Goal: Download file/media

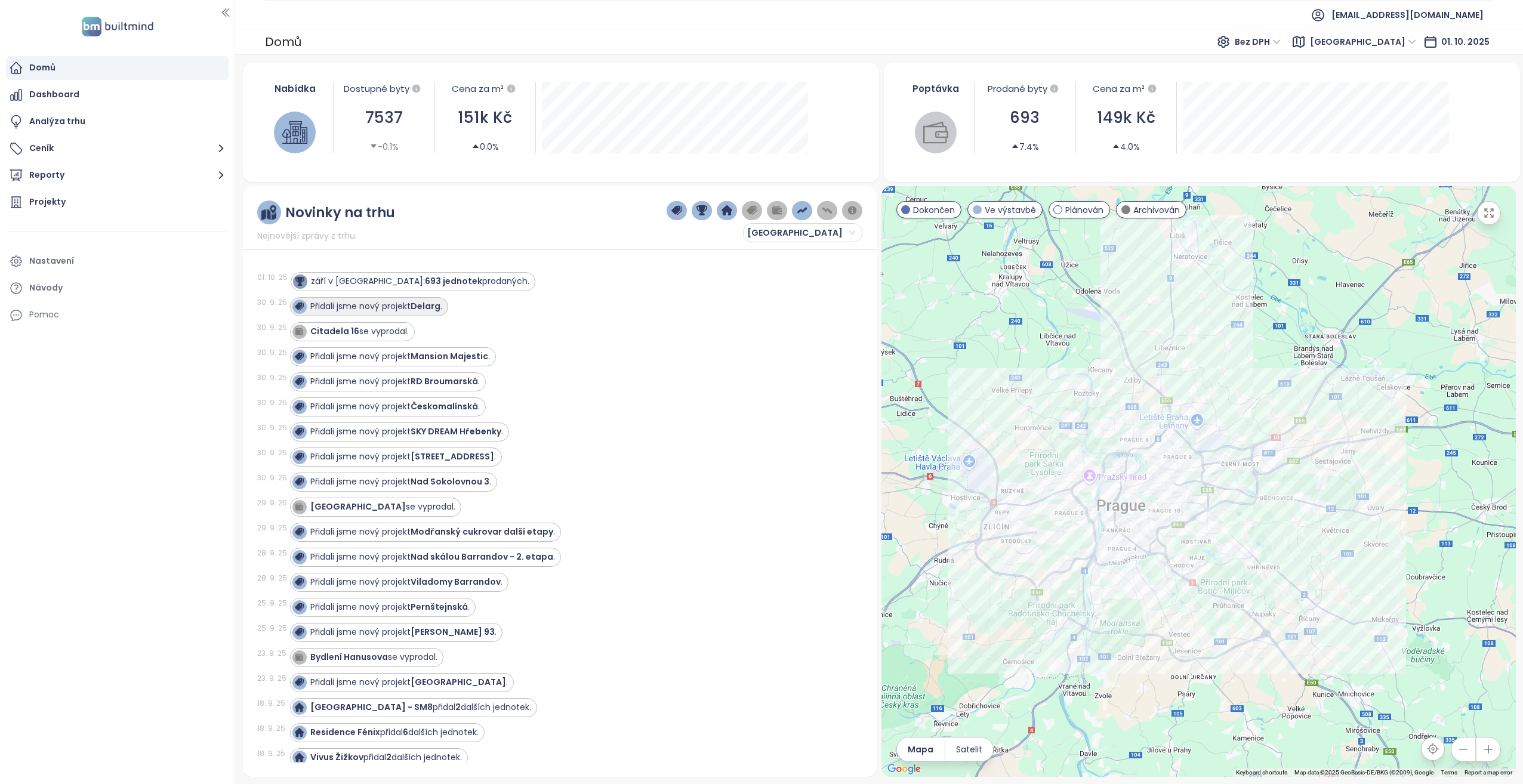
click at [429, 303] on strong "Delarg" at bounding box center [425, 306] width 30 height 12
click at [428, 305] on strong "Delarg" at bounding box center [425, 306] width 30 height 12
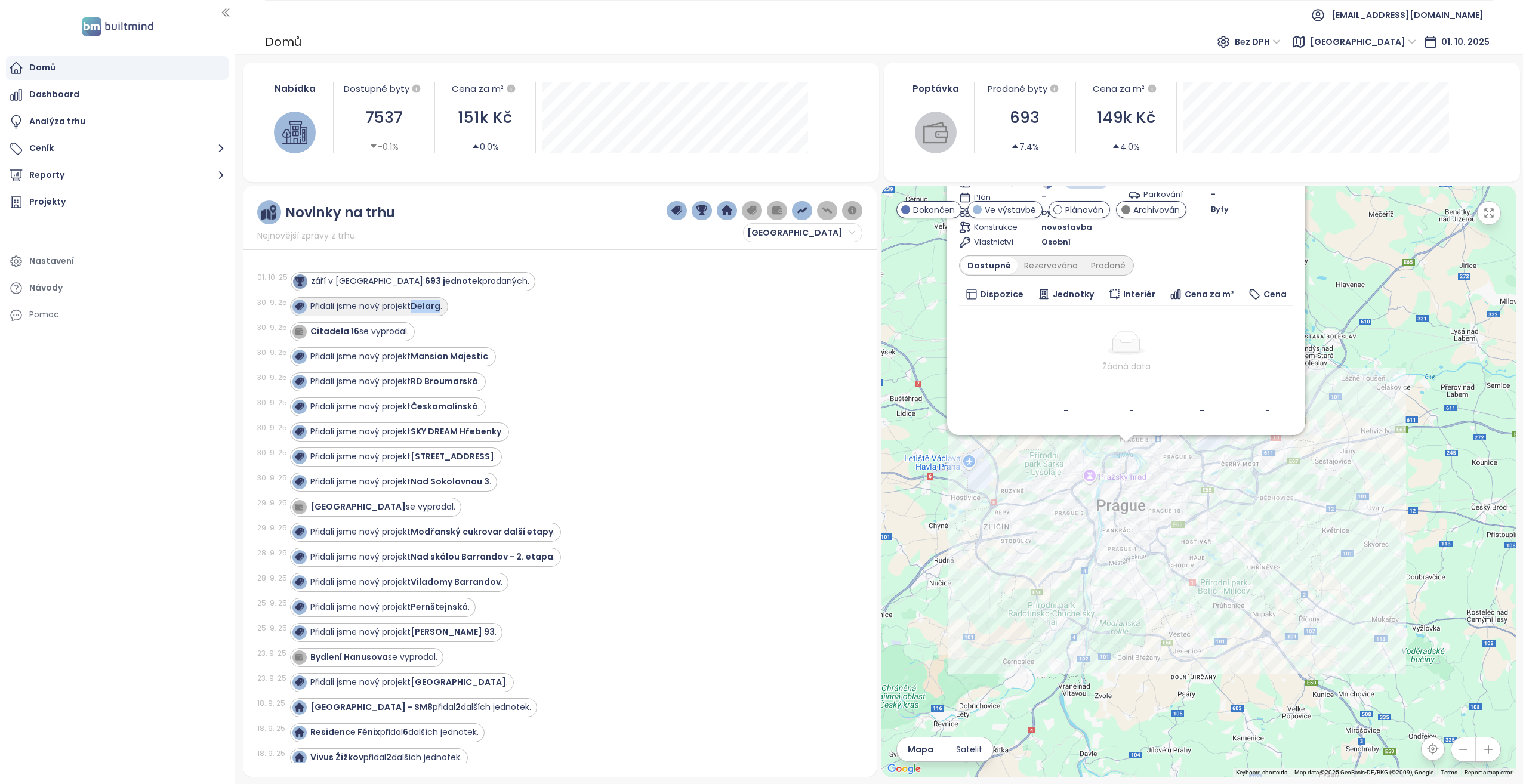
click at [428, 305] on strong "Delarg" at bounding box center [425, 306] width 30 height 12
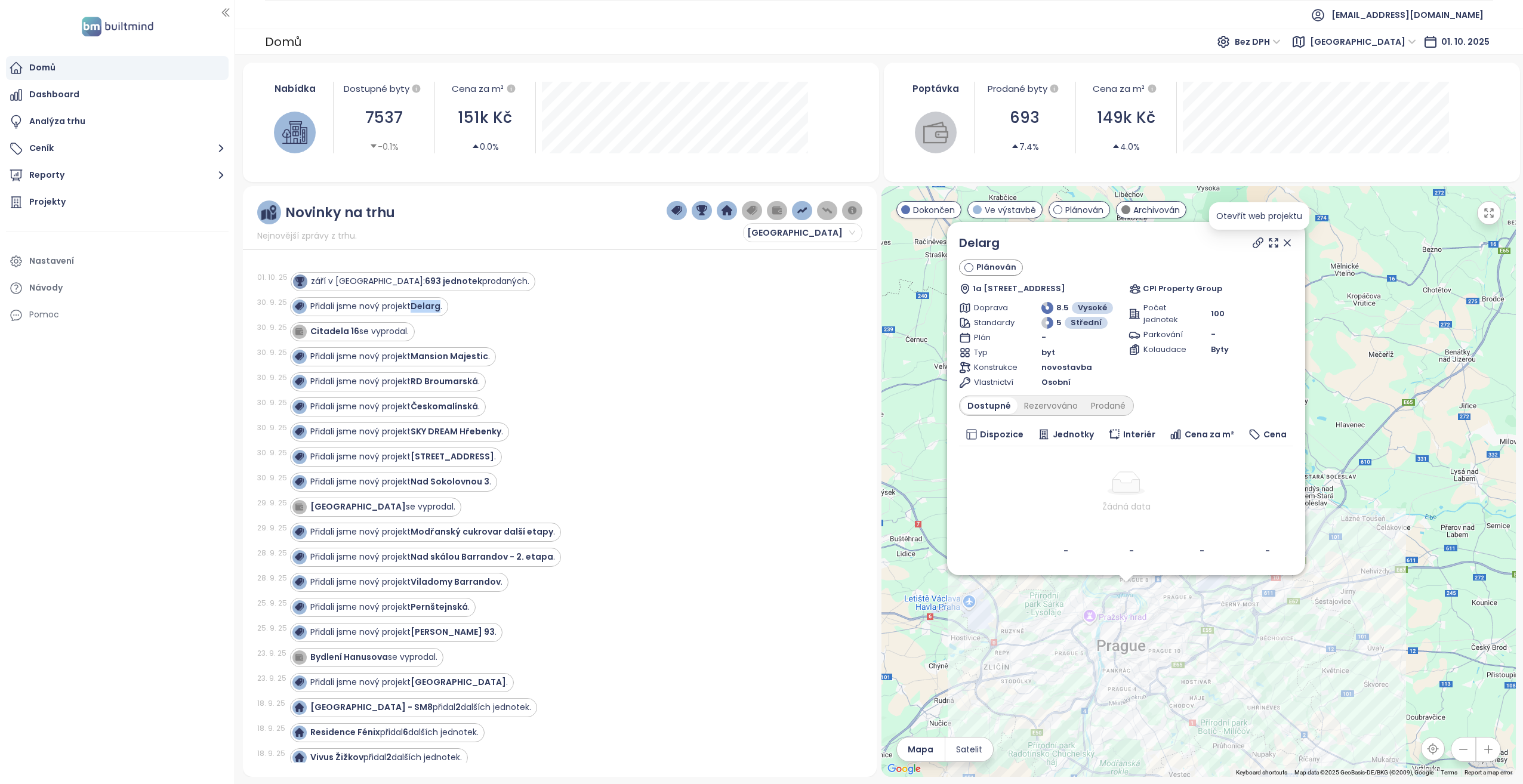
click at [1259, 242] on icon at bounding box center [1258, 242] width 12 height 12
click at [480, 301] on div "Přidali jsme nový projekt Delarg ." at bounding box center [569, 307] width 559 height 19
click at [324, 329] on strong "Citadela 16" at bounding box center [334, 331] width 49 height 12
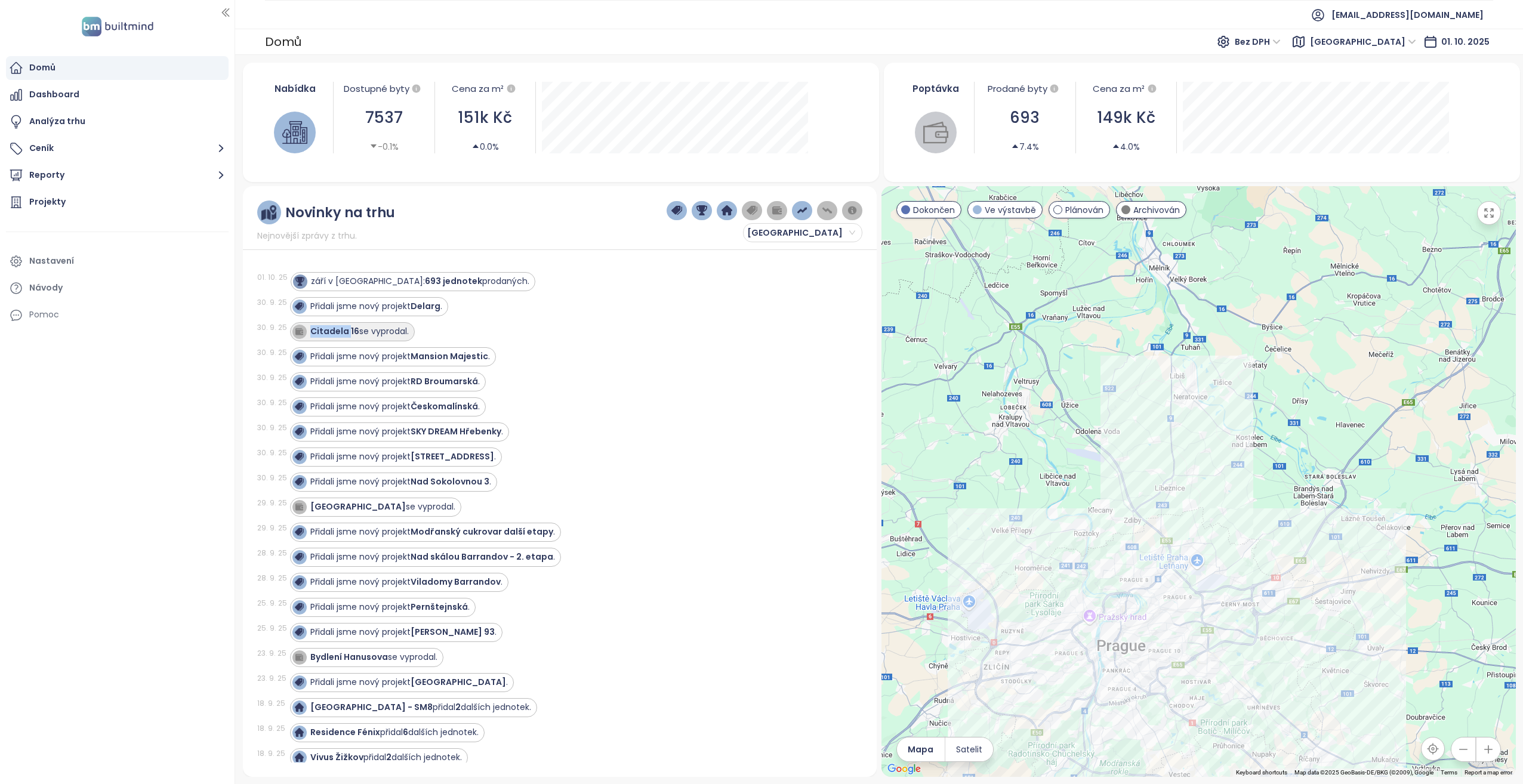
drag, startPoint x: 324, startPoint y: 329, endPoint x: 353, endPoint y: 331, distance: 29.1
click at [353, 331] on strong "Citadela 16" at bounding box center [334, 331] width 49 height 12
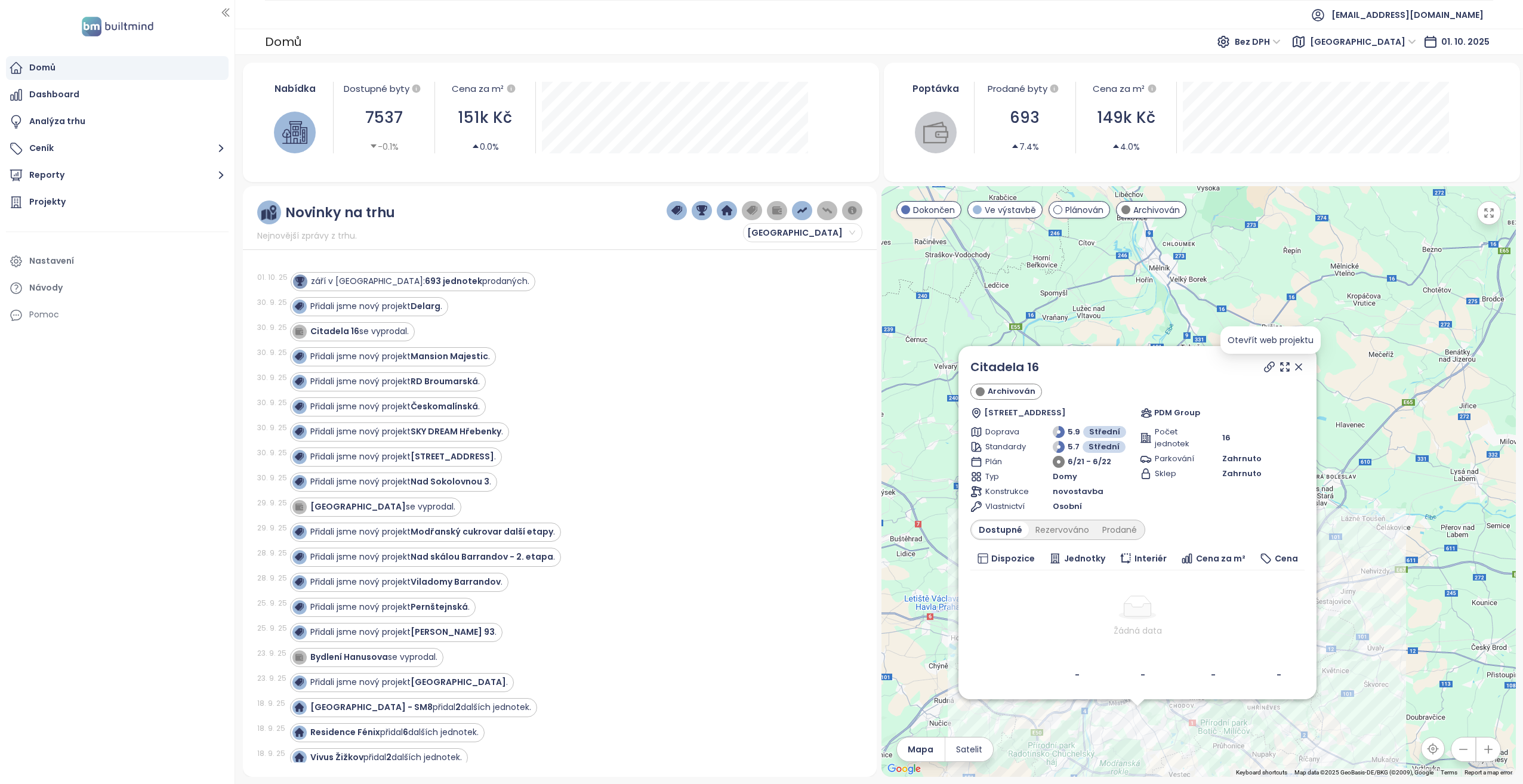
click at [1268, 363] on icon at bounding box center [1269, 367] width 12 height 12
click at [162, 181] on button "Reporty" at bounding box center [117, 176] width 223 height 24
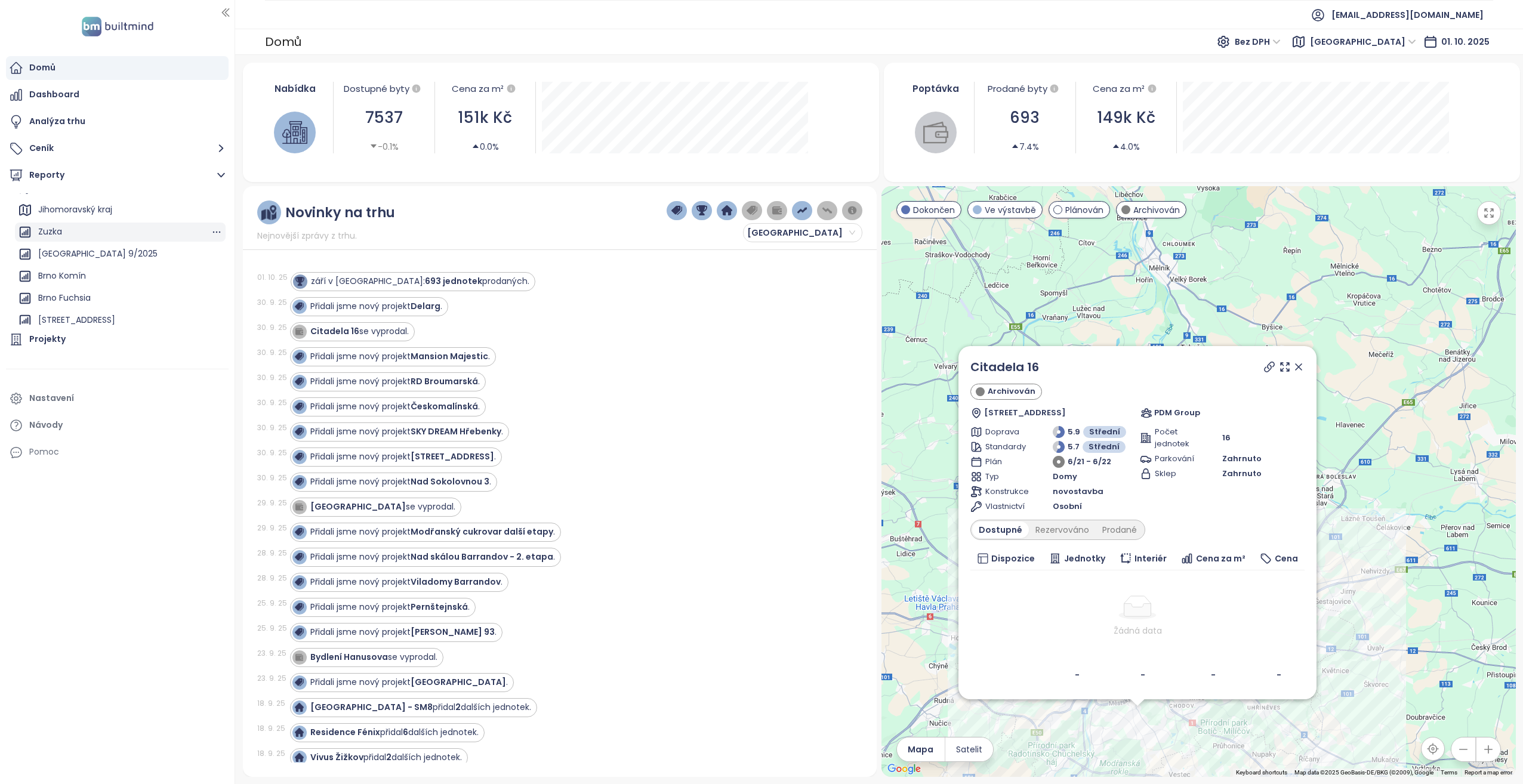
scroll to position [87, 0]
click at [126, 242] on div "[GEOGRAPHIC_DATA] 9/2025" at bounding box center [120, 248] width 211 height 19
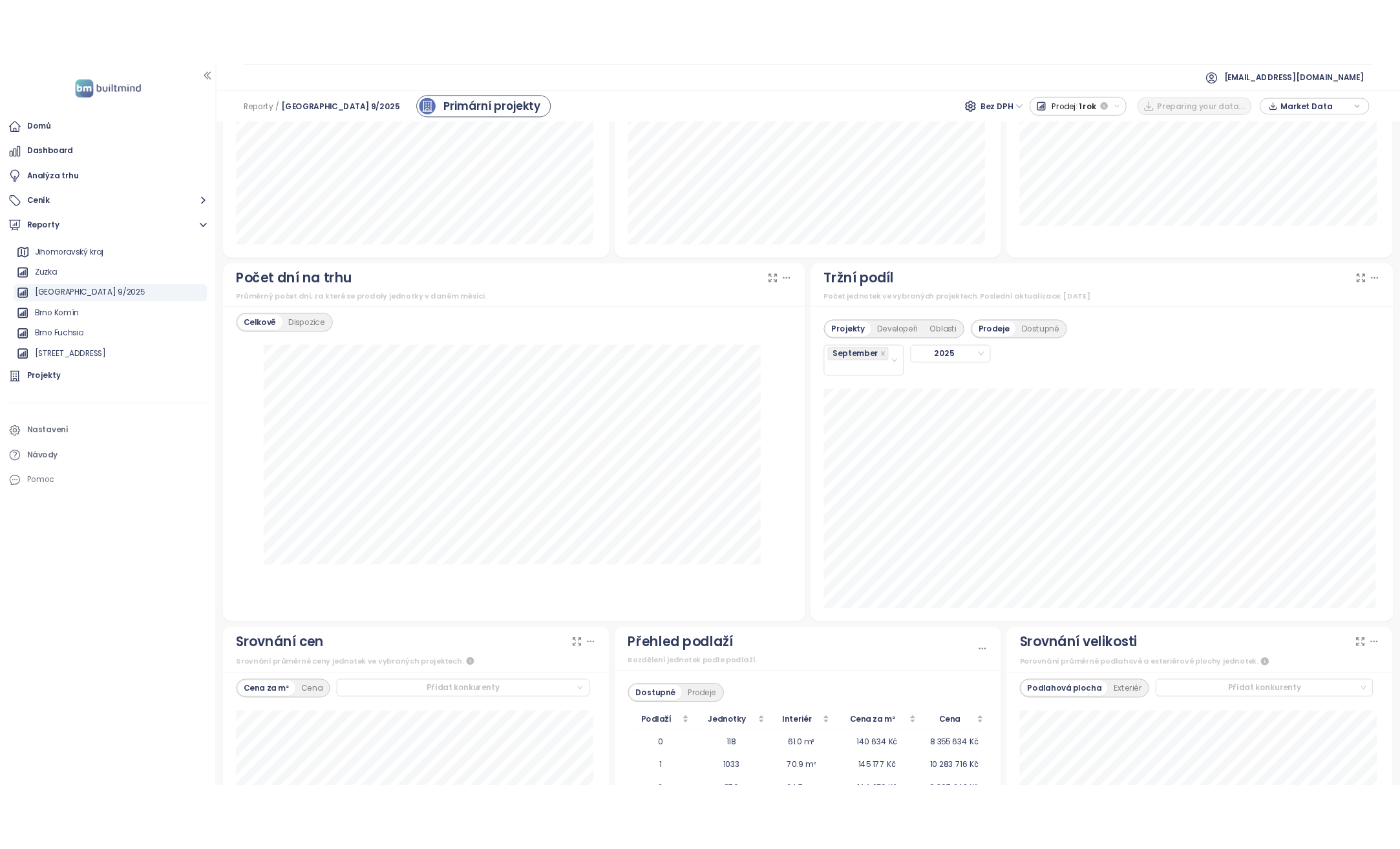
scroll to position [969, 0]
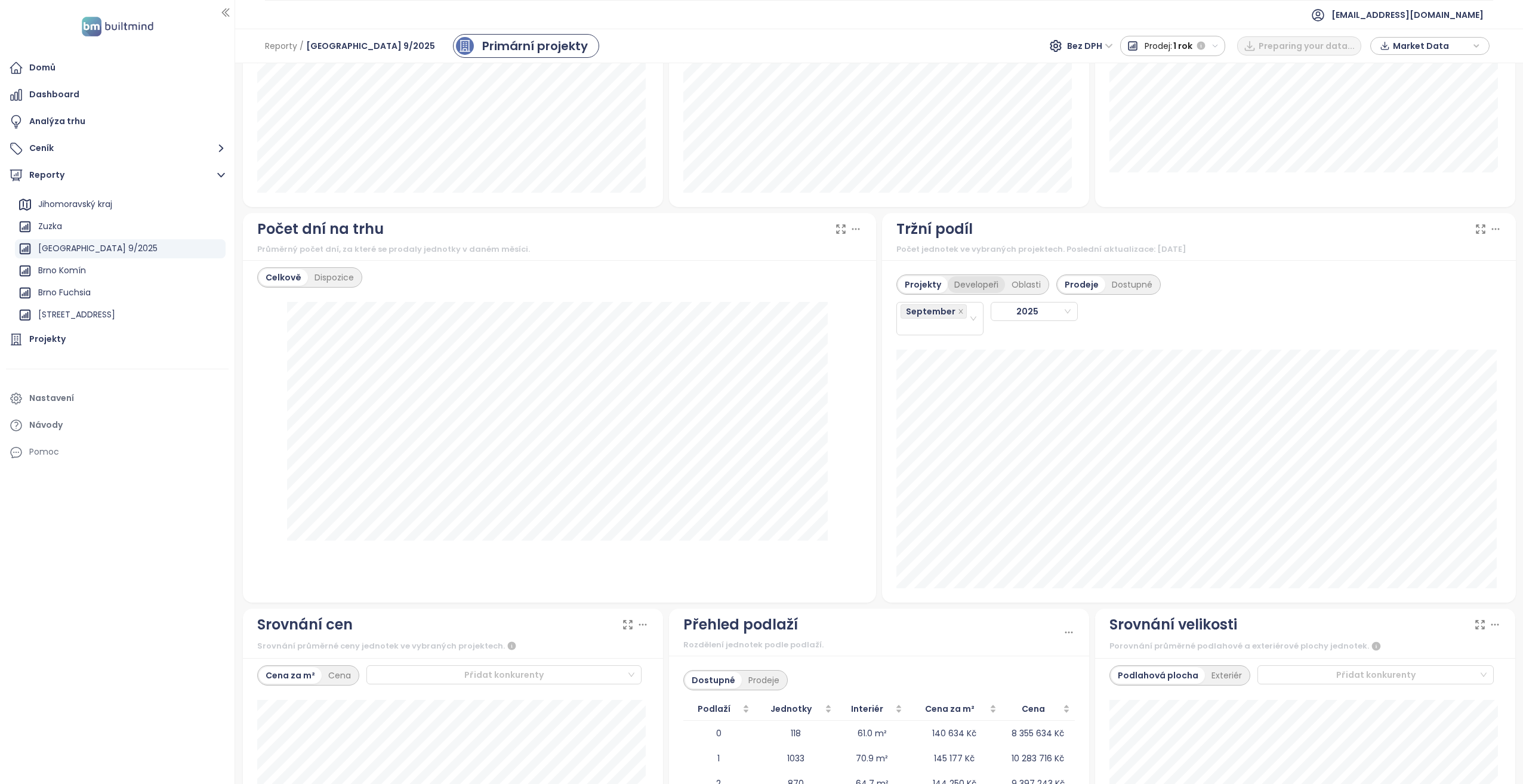
click at [959, 279] on div "Developeři" at bounding box center [976, 284] width 57 height 16
click at [1112, 282] on div "Dostupné" at bounding box center [1132, 284] width 54 height 16
drag, startPoint x: 1112, startPoint y: 282, endPoint x: 1127, endPoint y: 288, distance: 16.2
click at [1127, 288] on div "Dostupné" at bounding box center [1132, 284] width 54 height 16
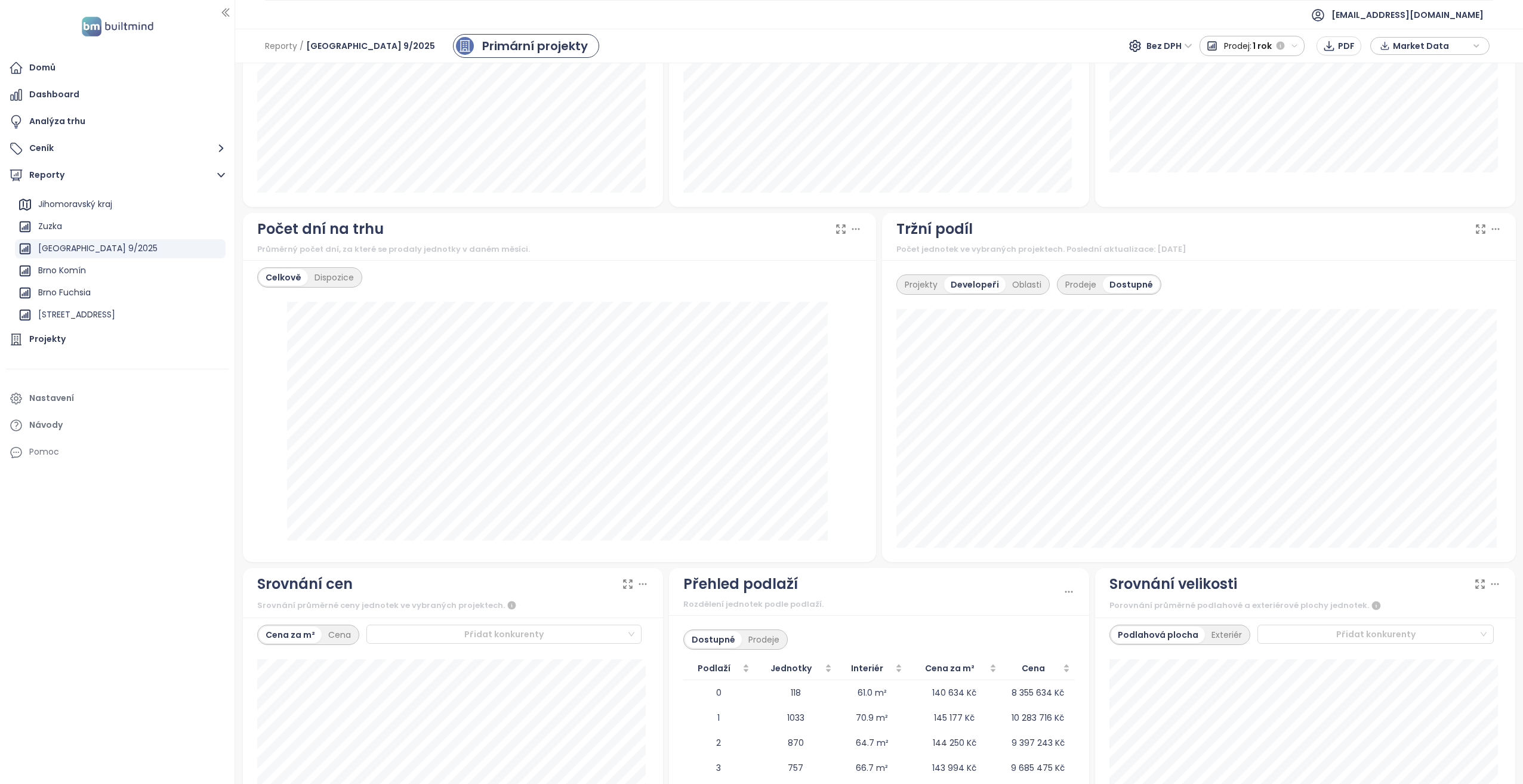
click at [1239, 40] on span "Prodej:" at bounding box center [1238, 45] width 27 height 21
click at [1228, 89] on div "1 měsíc" at bounding box center [1252, 88] width 105 height 21
click at [1458, 284] on span "PNG" at bounding box center [1458, 290] width 19 height 13
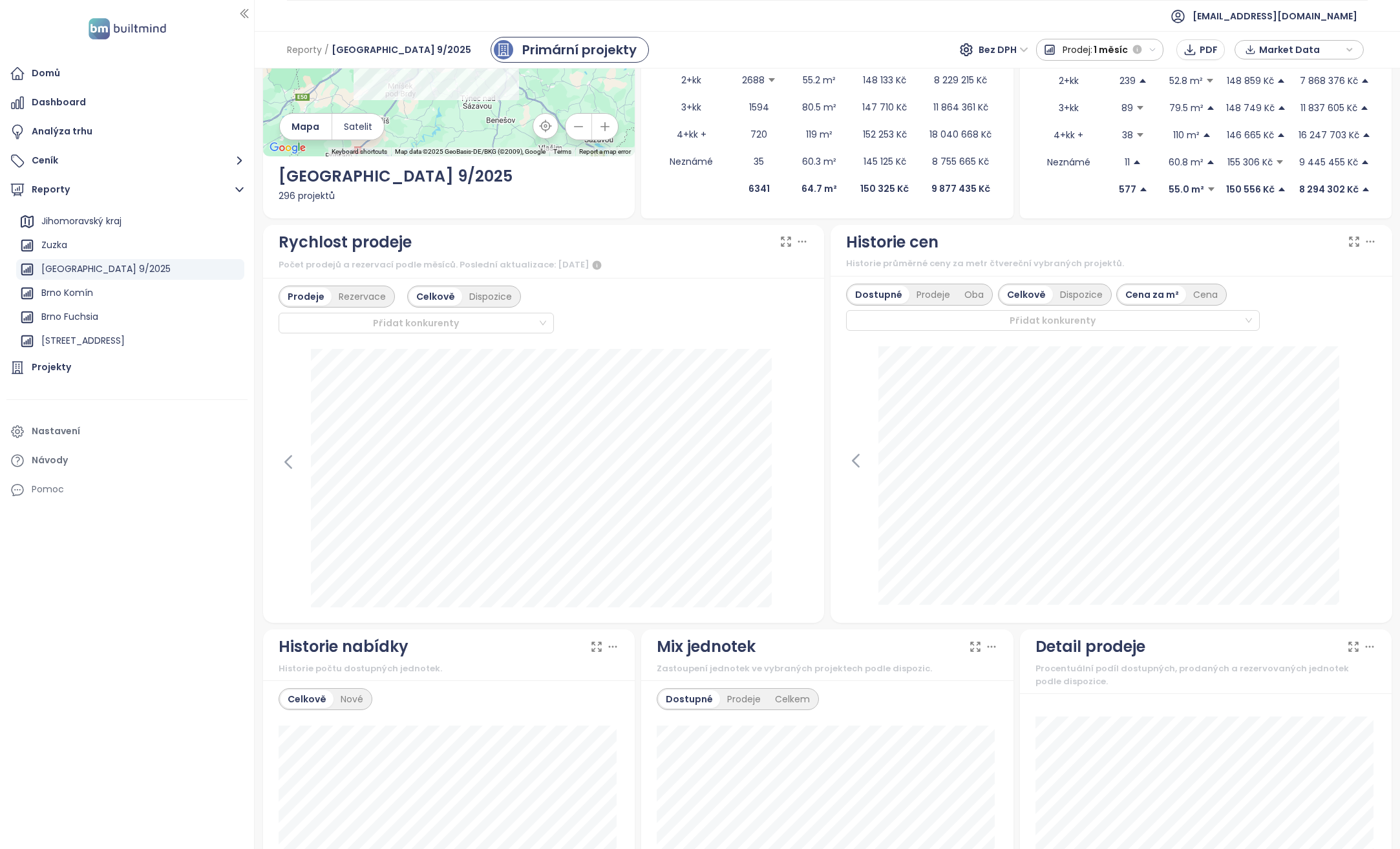
scroll to position [0, 0]
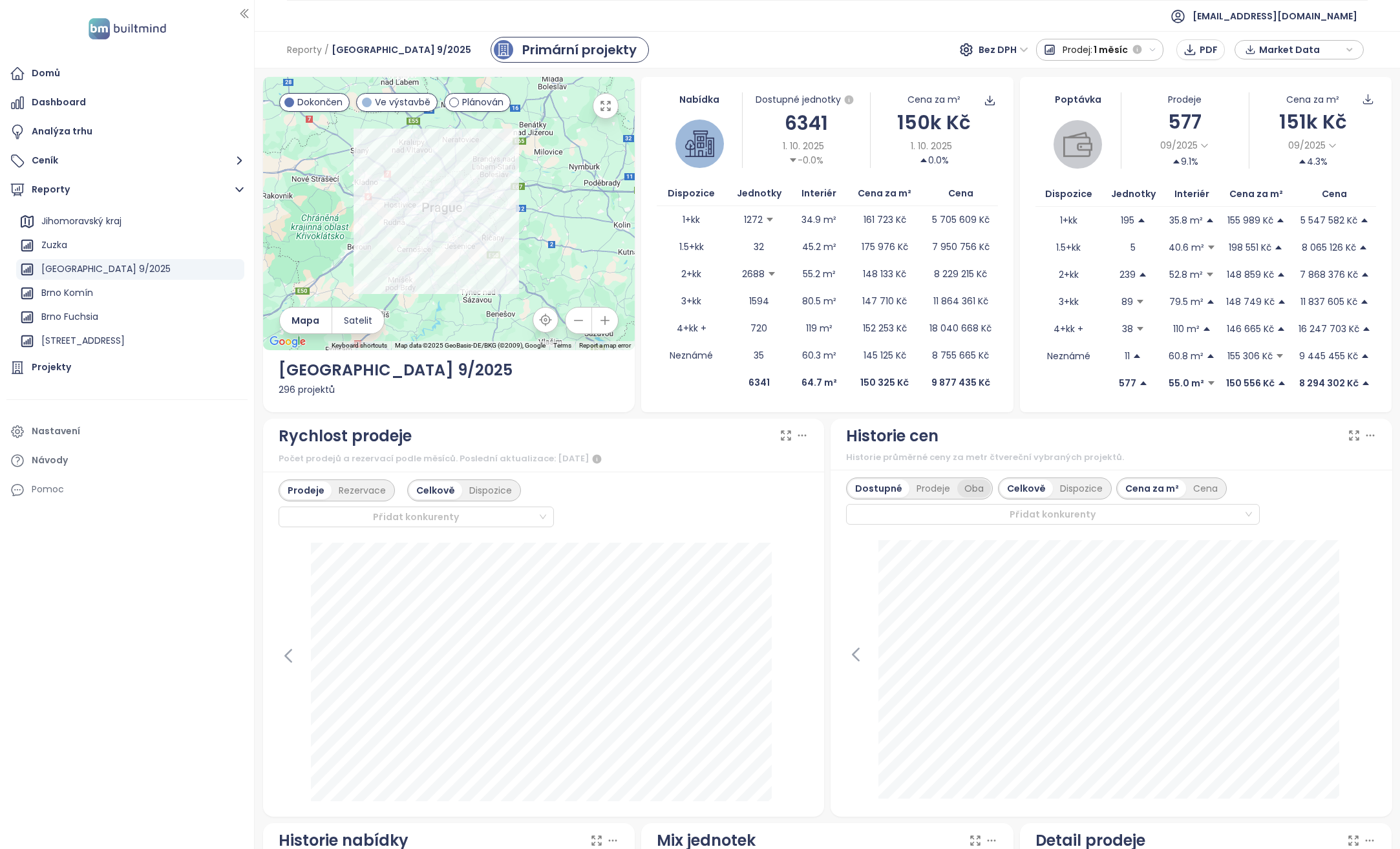
click at [971, 493] on div "Oba" at bounding box center [974, 488] width 33 height 18
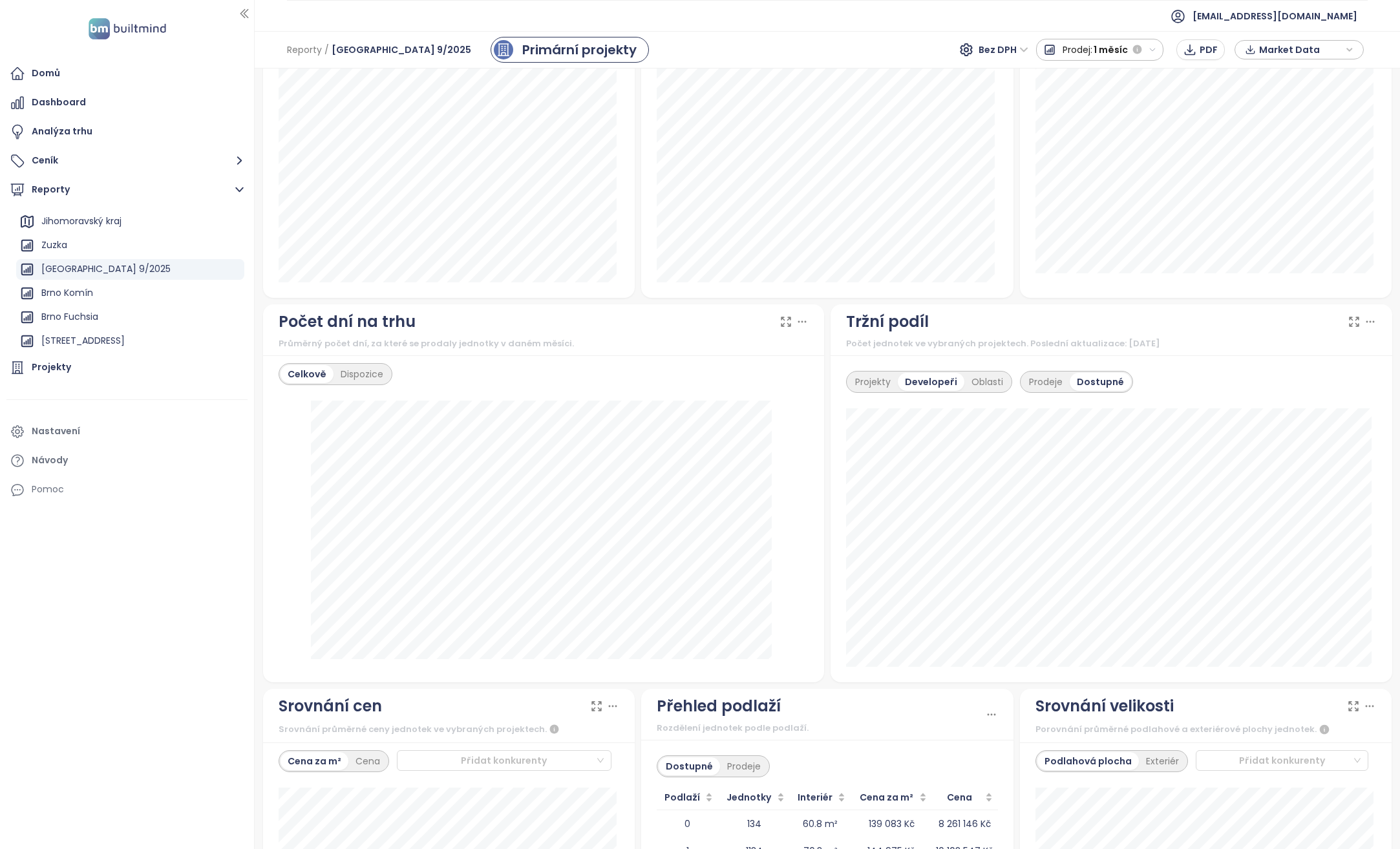
scroll to position [905, 0]
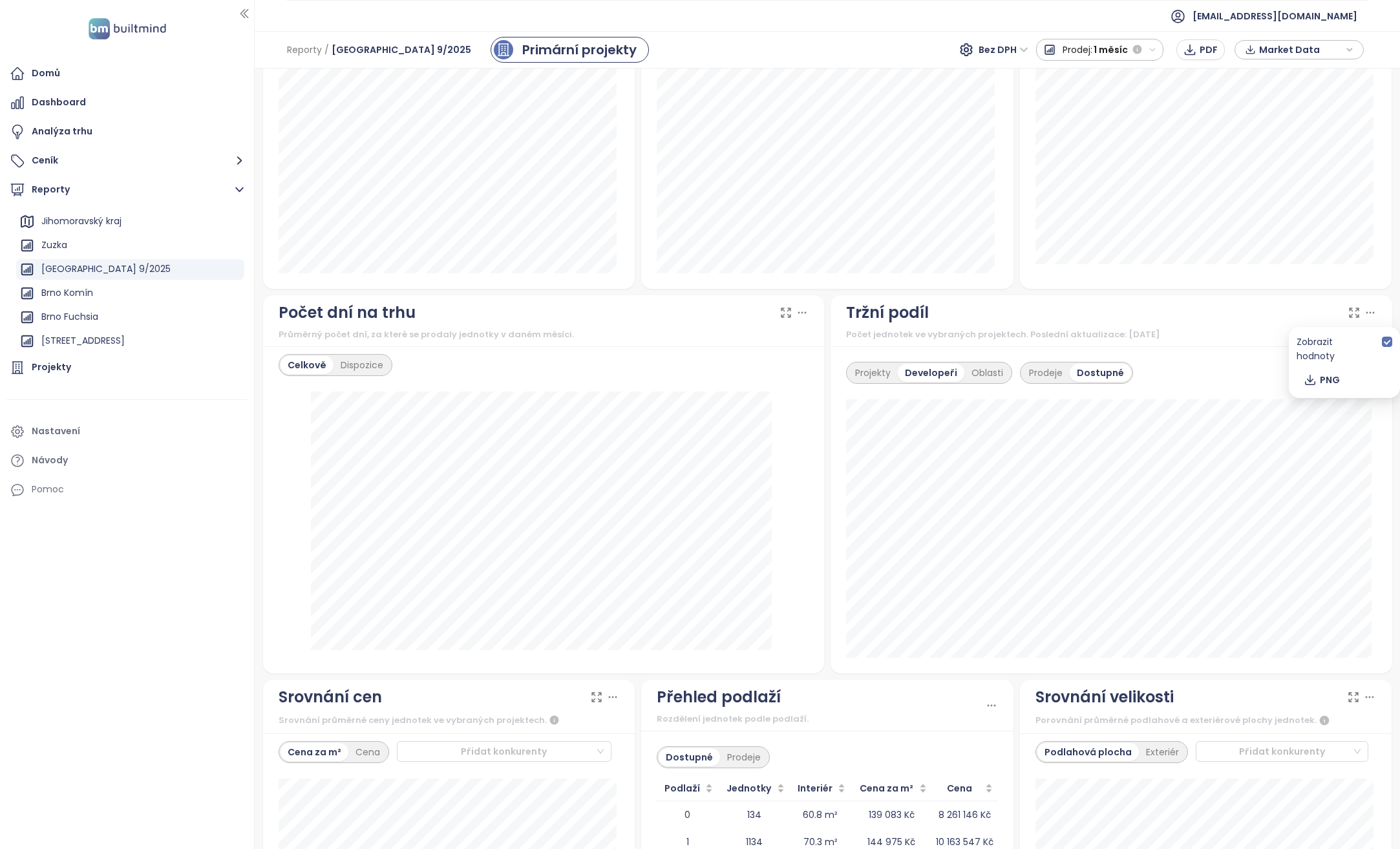
click at [1364, 314] on icon at bounding box center [1370, 313] width 13 height 13
click at [1345, 369] on button "PNG" at bounding box center [1344, 379] width 96 height 20
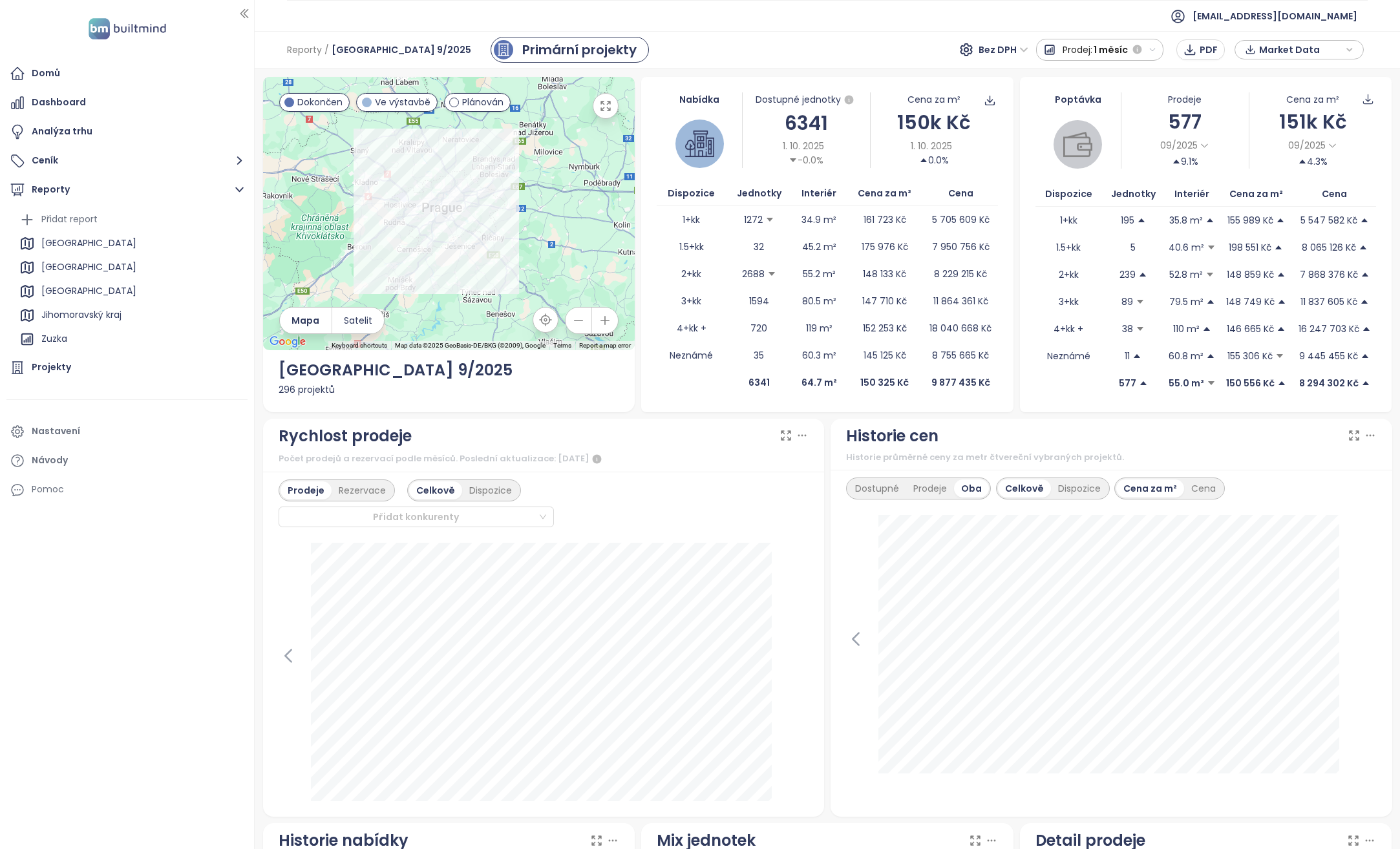
scroll to position [905, 0]
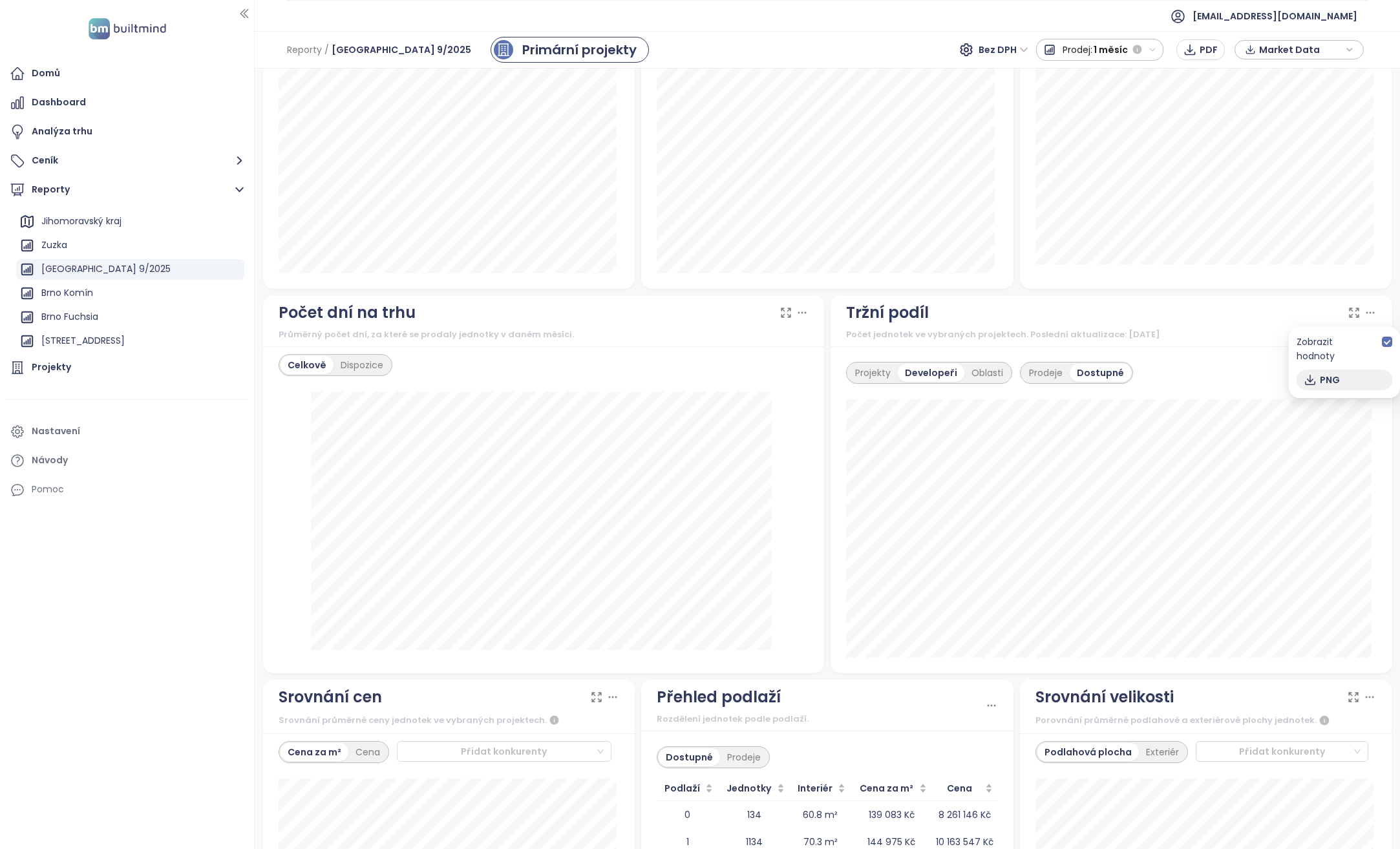
click at [1327, 373] on span "PNG" at bounding box center [1330, 379] width 20 height 14
click at [1040, 367] on div "Prodeje" at bounding box center [1046, 372] width 48 height 18
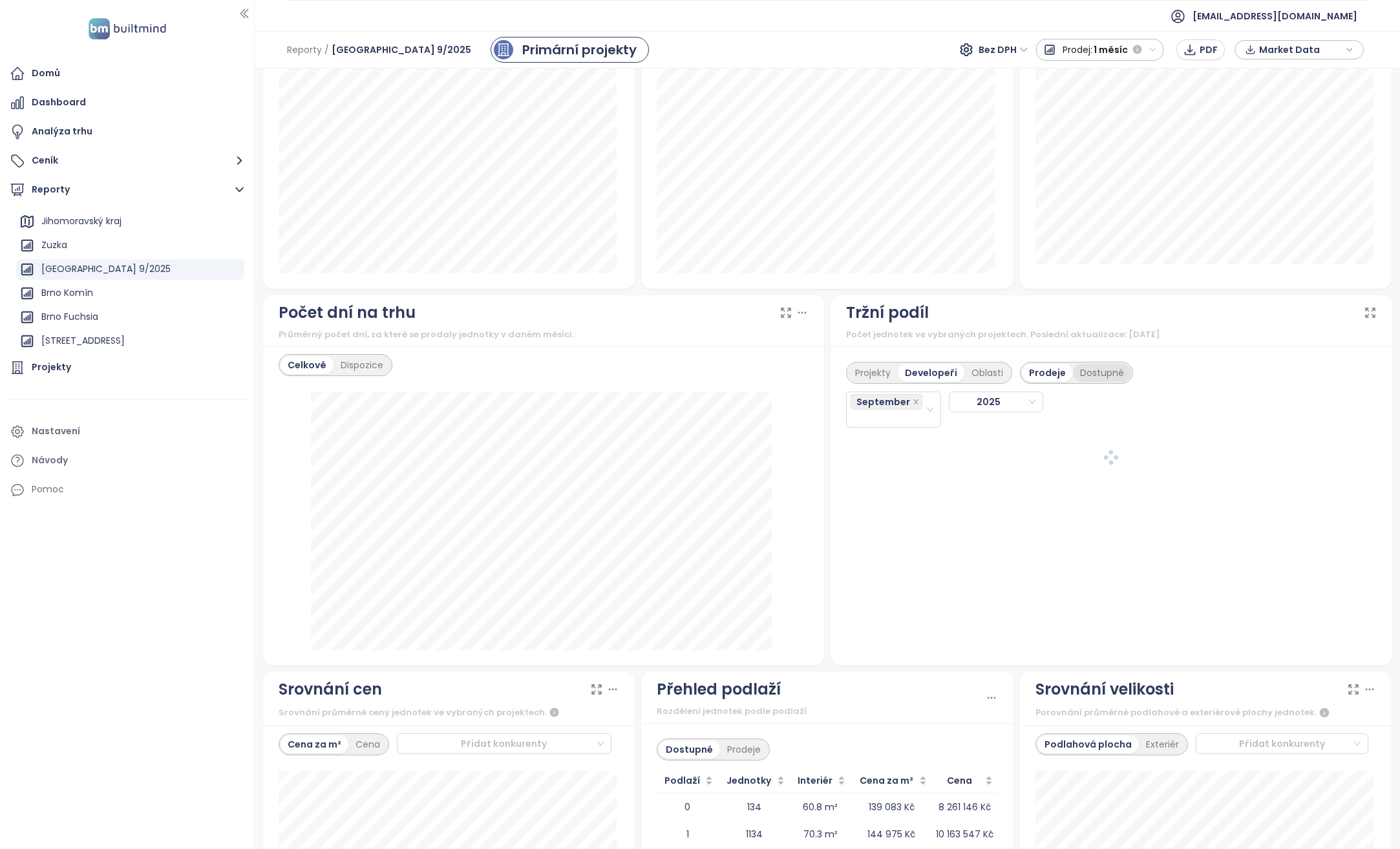
click at [1095, 372] on div "Dostupné" at bounding box center [1102, 372] width 58 height 18
